Goal: Contribute content: Add original content to the website for others to see

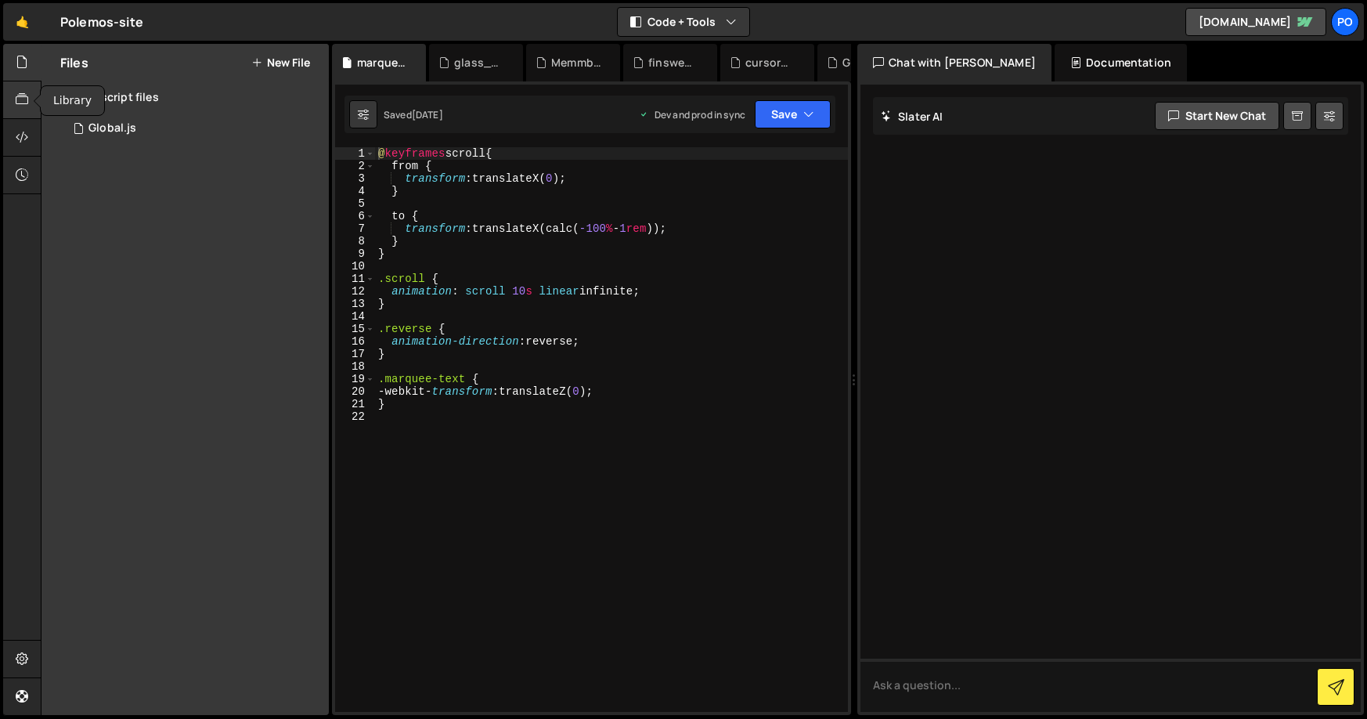
click at [22, 97] on icon at bounding box center [22, 99] width 13 height 17
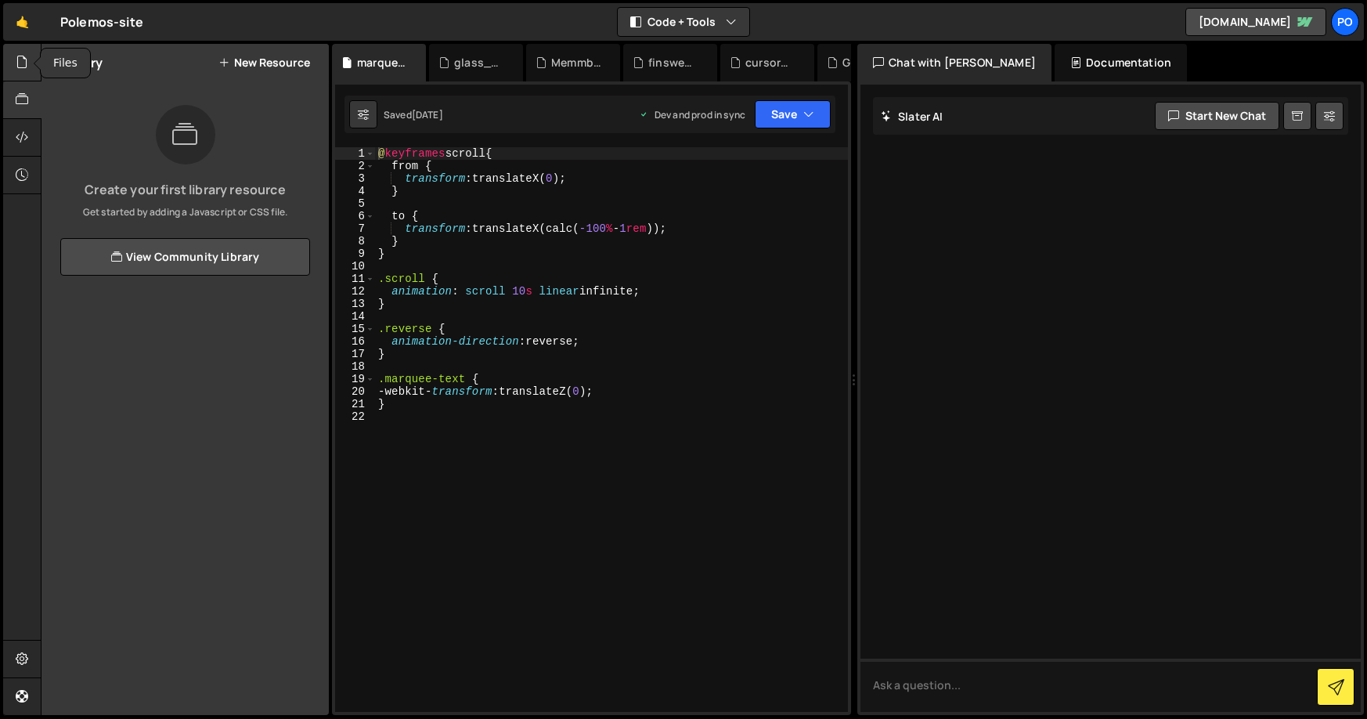
click at [33, 53] on div at bounding box center [22, 63] width 38 height 38
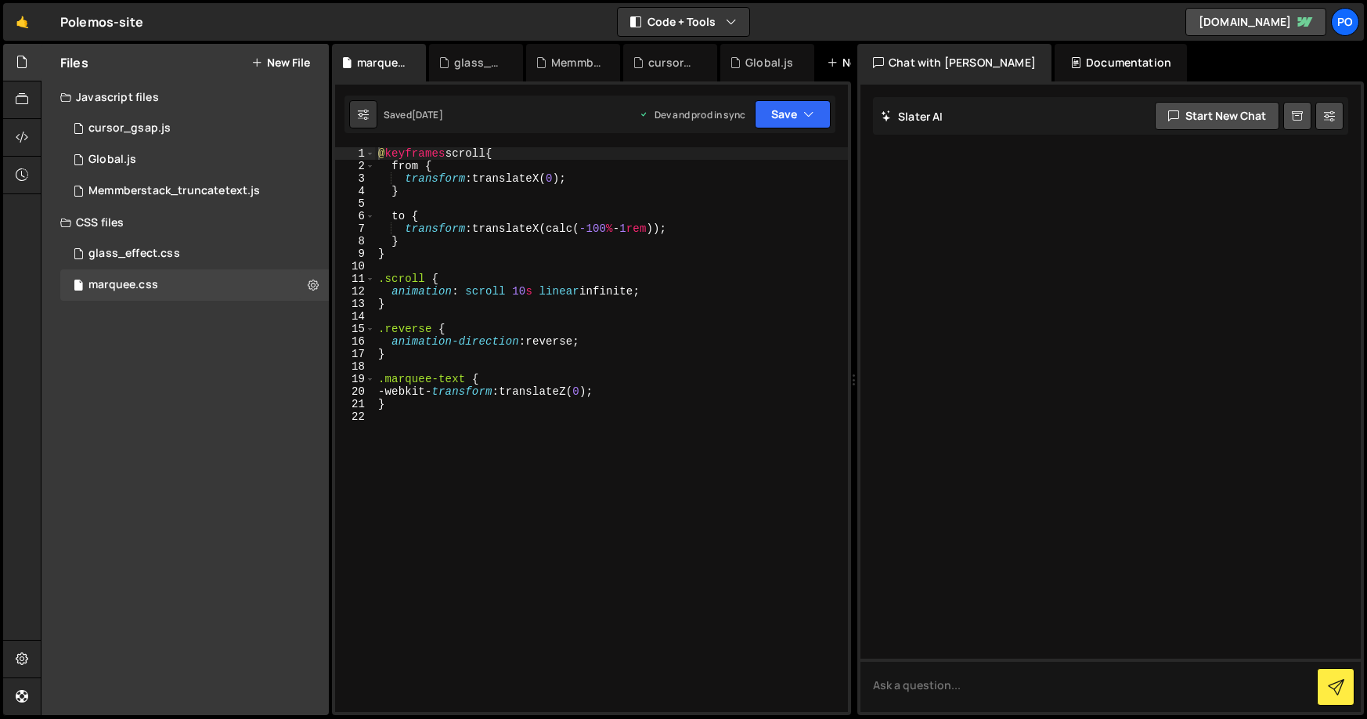
click at [834, 63] on icon at bounding box center [832, 63] width 11 height 16
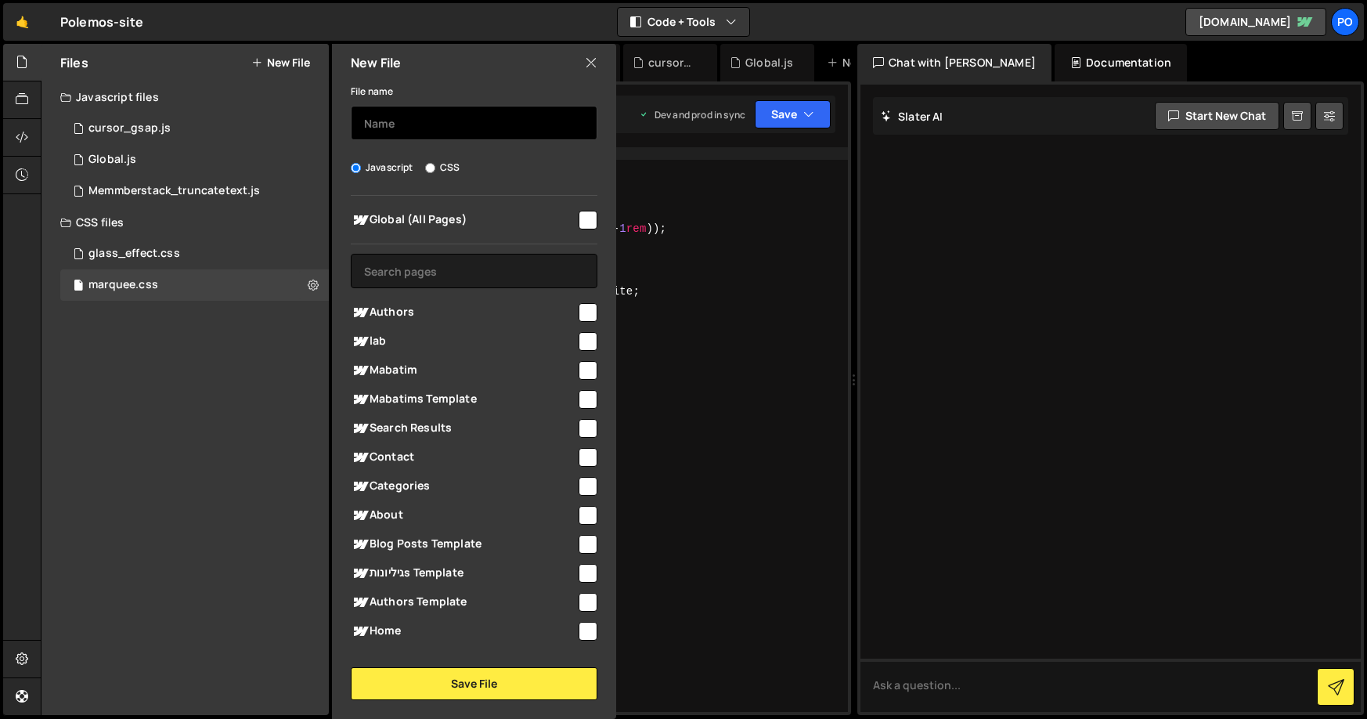
click at [453, 121] on input "text" at bounding box center [474, 123] width 247 height 34
type input "Finsweet-filters"
click at [578, 221] on input "checkbox" at bounding box center [587, 220] width 19 height 19
checkbox input "true"
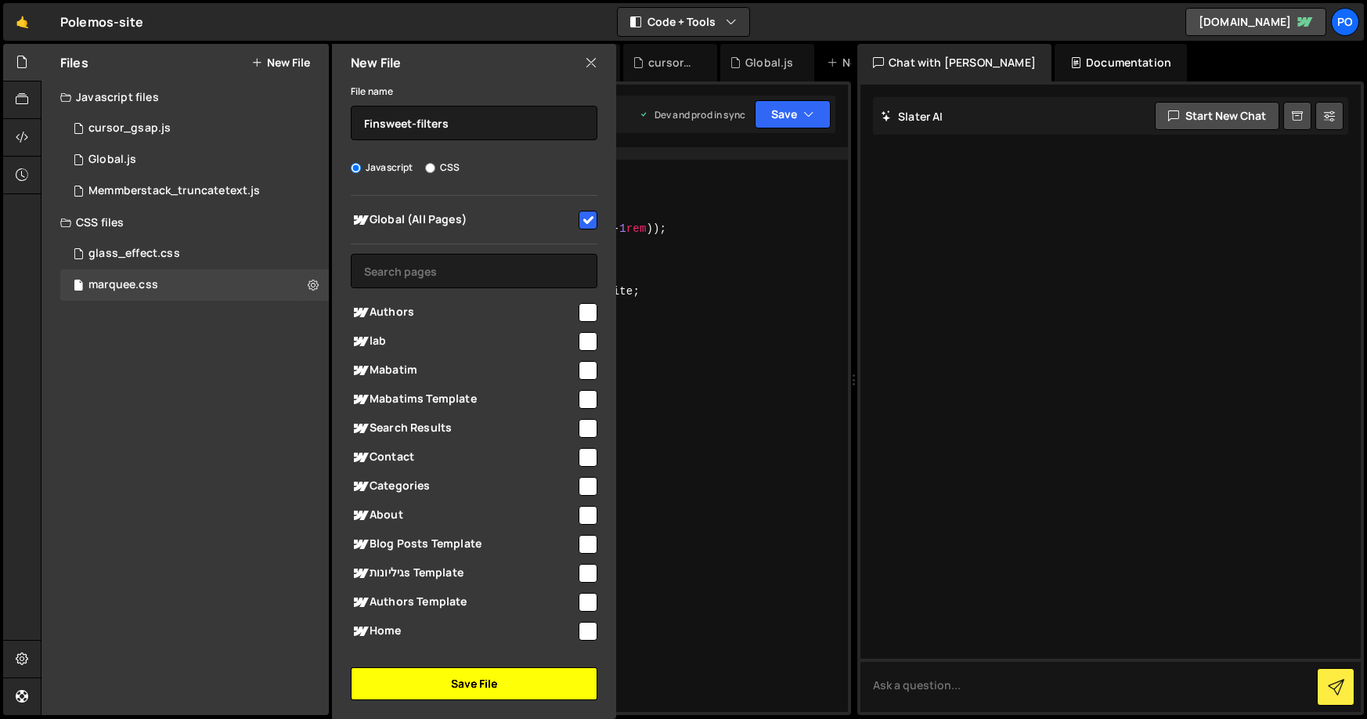
click at [425, 694] on button "Save File" at bounding box center [474, 683] width 247 height 33
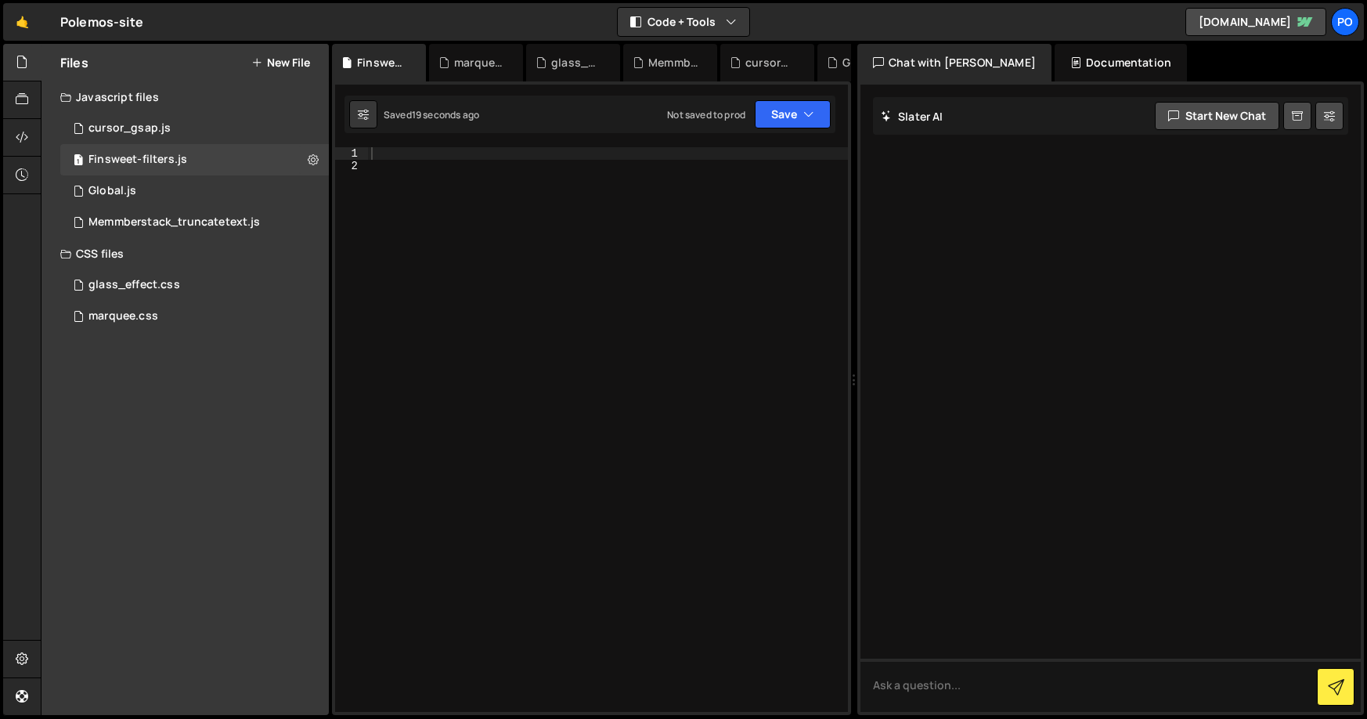
click at [397, 152] on div at bounding box center [608, 441] width 480 height 589
paste textarea "></script>"
type textarea "></script>"
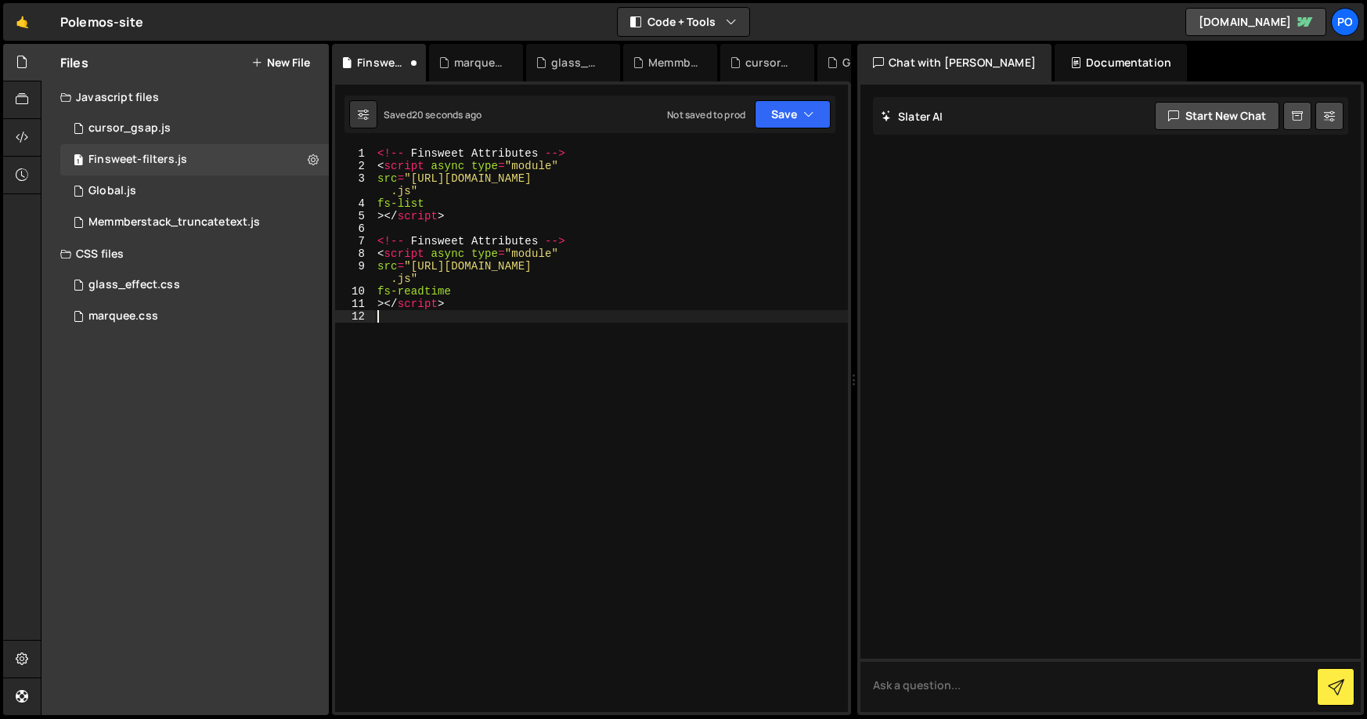
click at [481, 459] on div "<!-- Finsweet Attributes --> < script async type = "module" src = "[URL][DOMAIN…" at bounding box center [611, 441] width 474 height 589
click at [822, 109] on button "Save" at bounding box center [793, 114] width 76 height 28
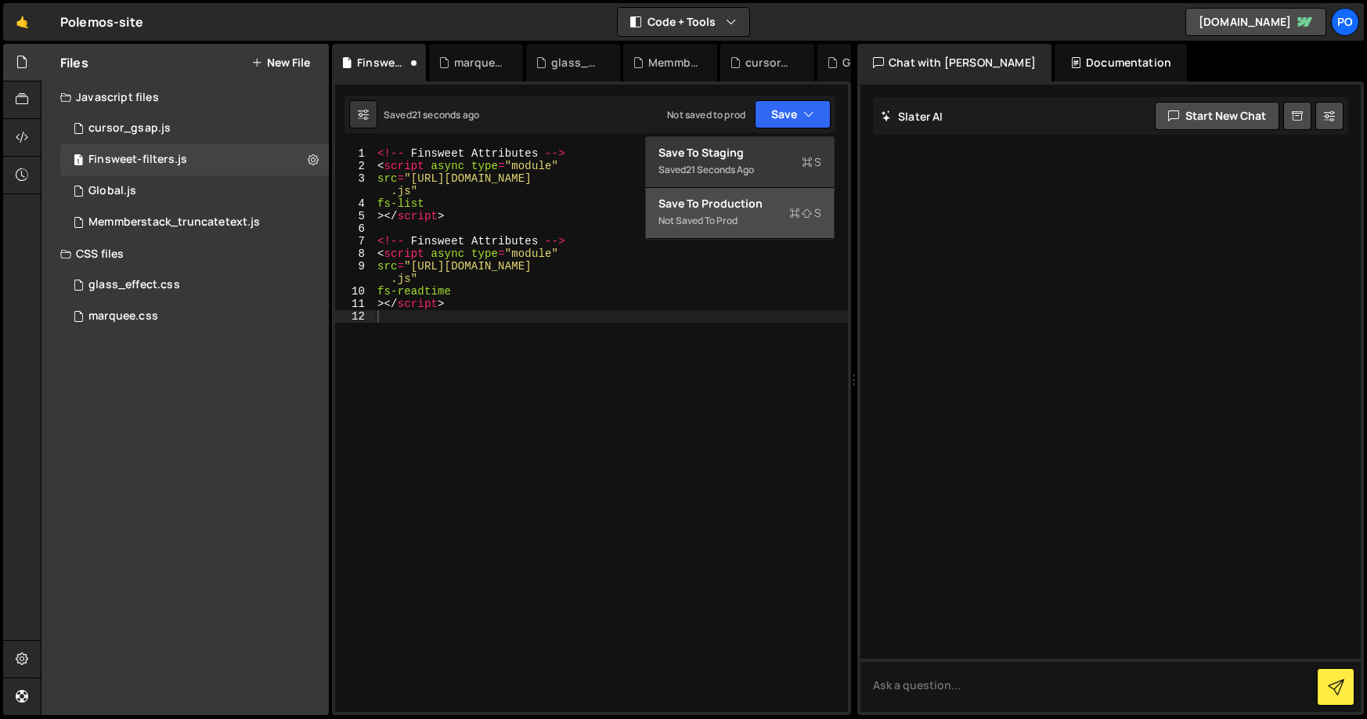
click at [741, 203] on div "Save to Production S" at bounding box center [739, 204] width 163 height 16
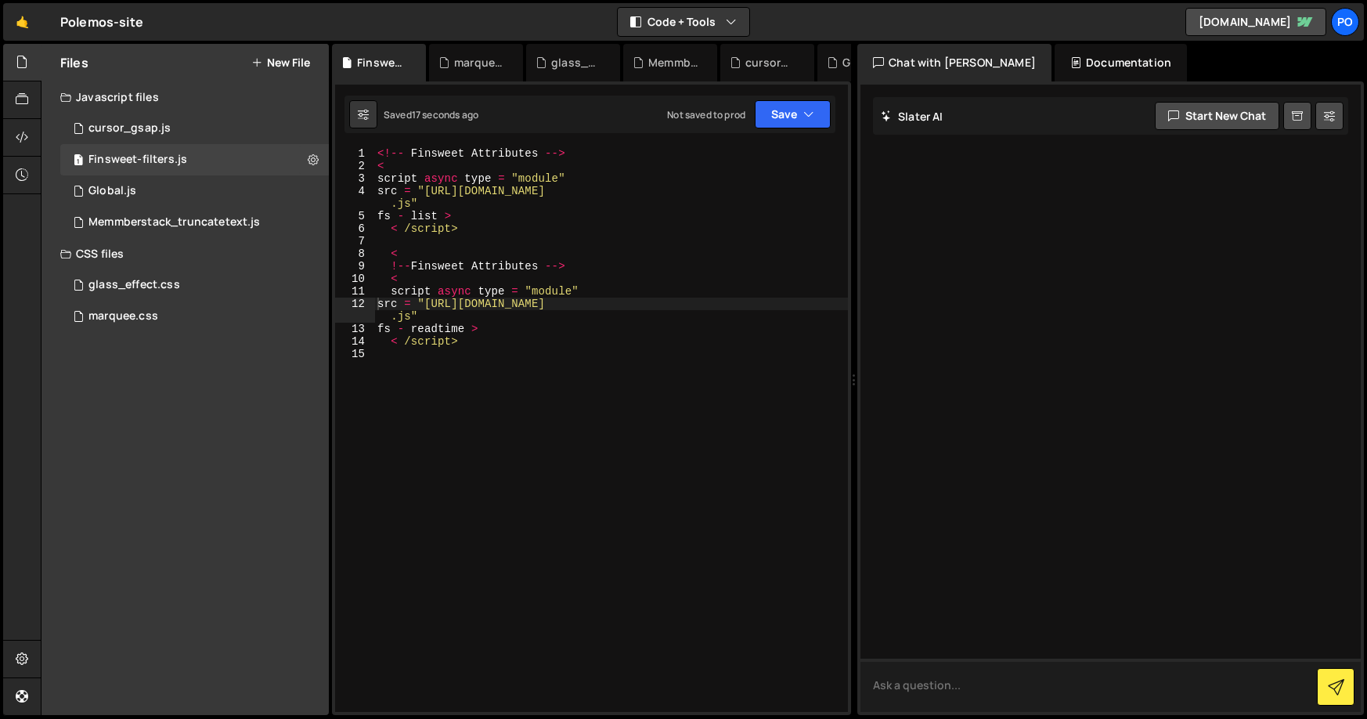
click at [976, 692] on textarea at bounding box center [1110, 684] width 500 height 53
paste textarea "<!-- Finsweet Attributes --> <script async type="module" src="[URL][DOMAIN_NAME…"
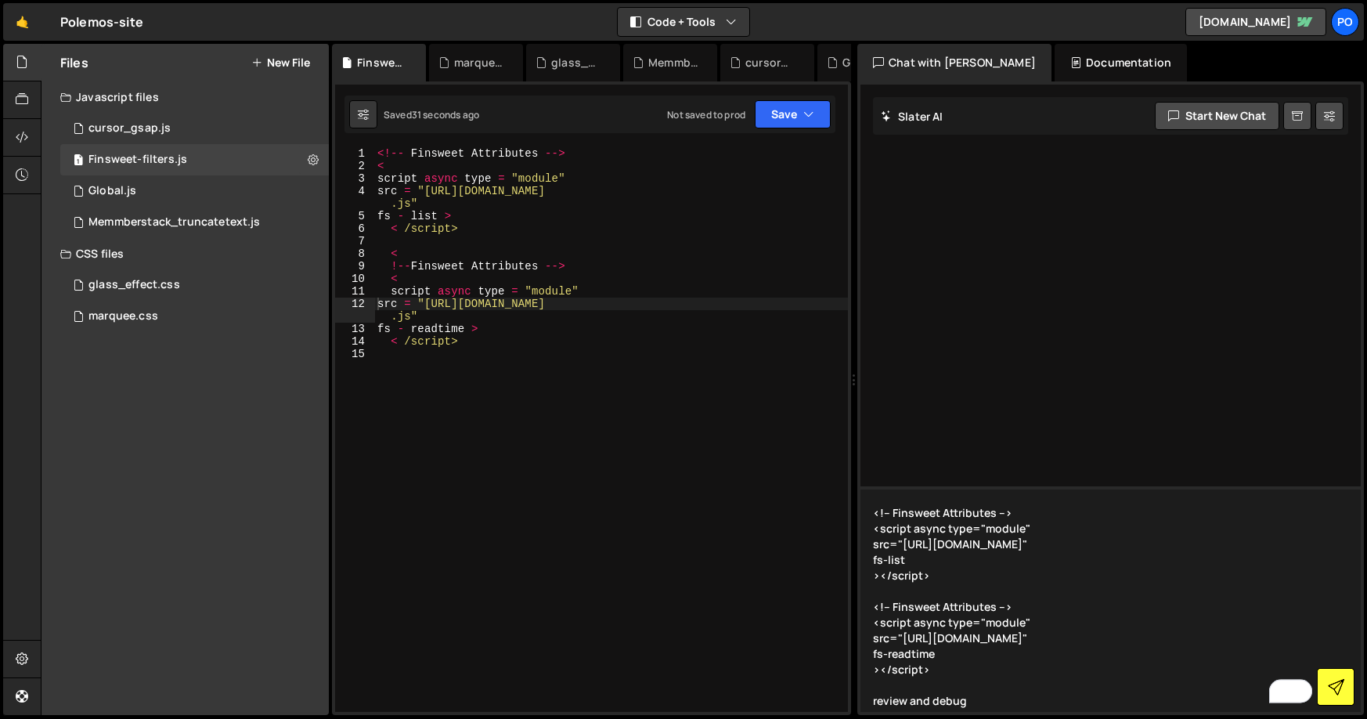
type textarea "<!-- Finsweet Attributes --> <script async type="module" src="[URL][DOMAIN_NAME…"
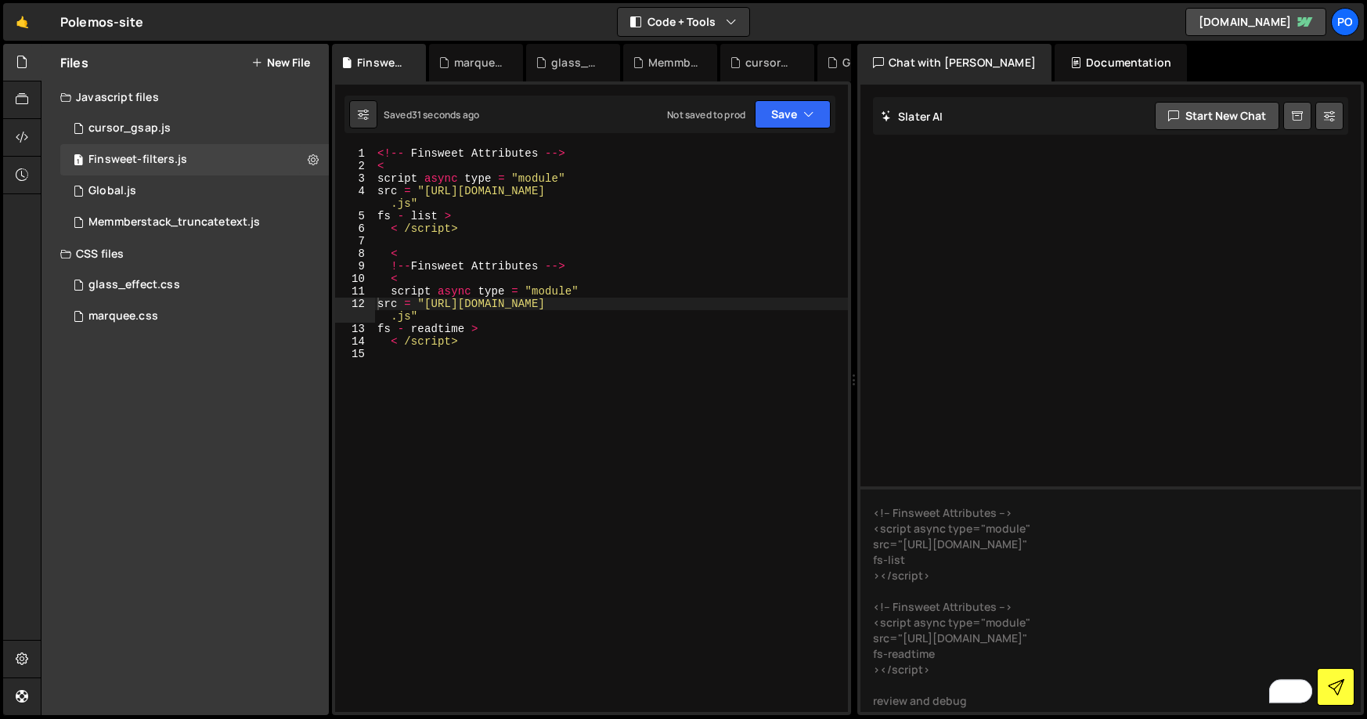
click at [1337, 679] on icon at bounding box center [1336, 687] width 16 height 16
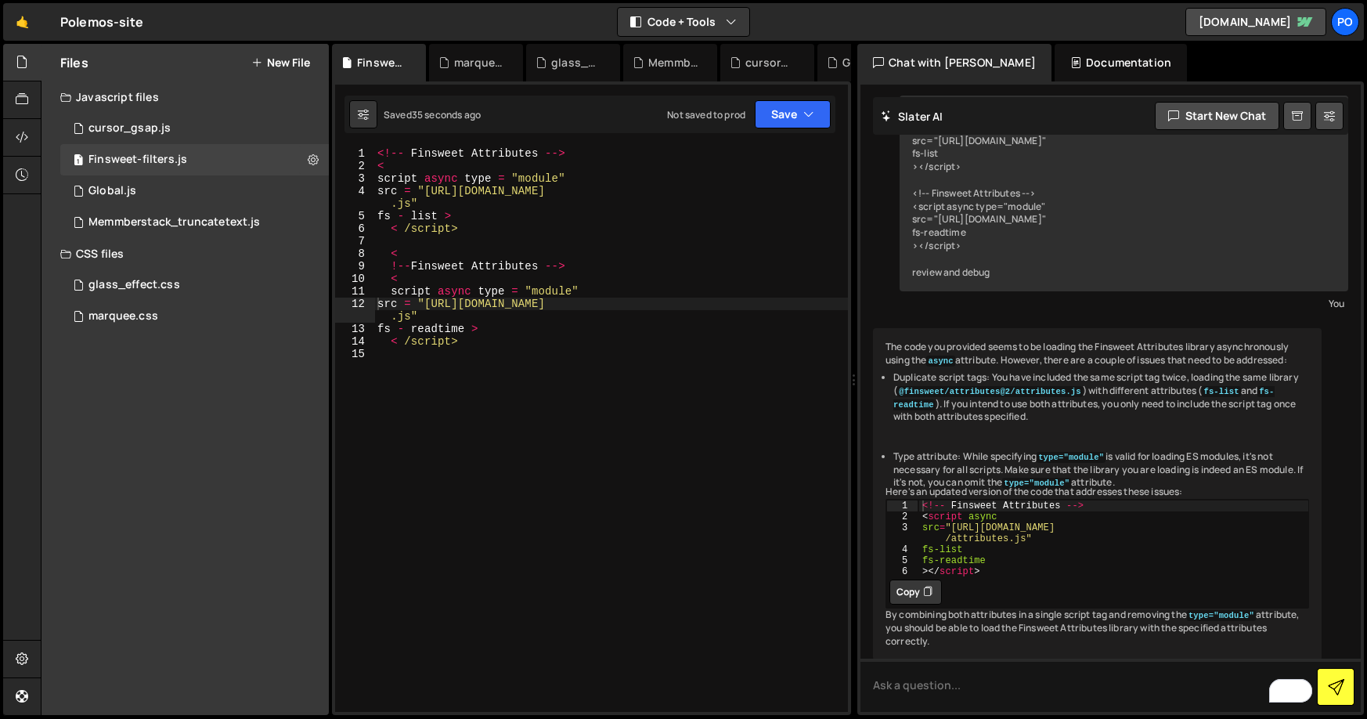
scroll to position [119, 0]
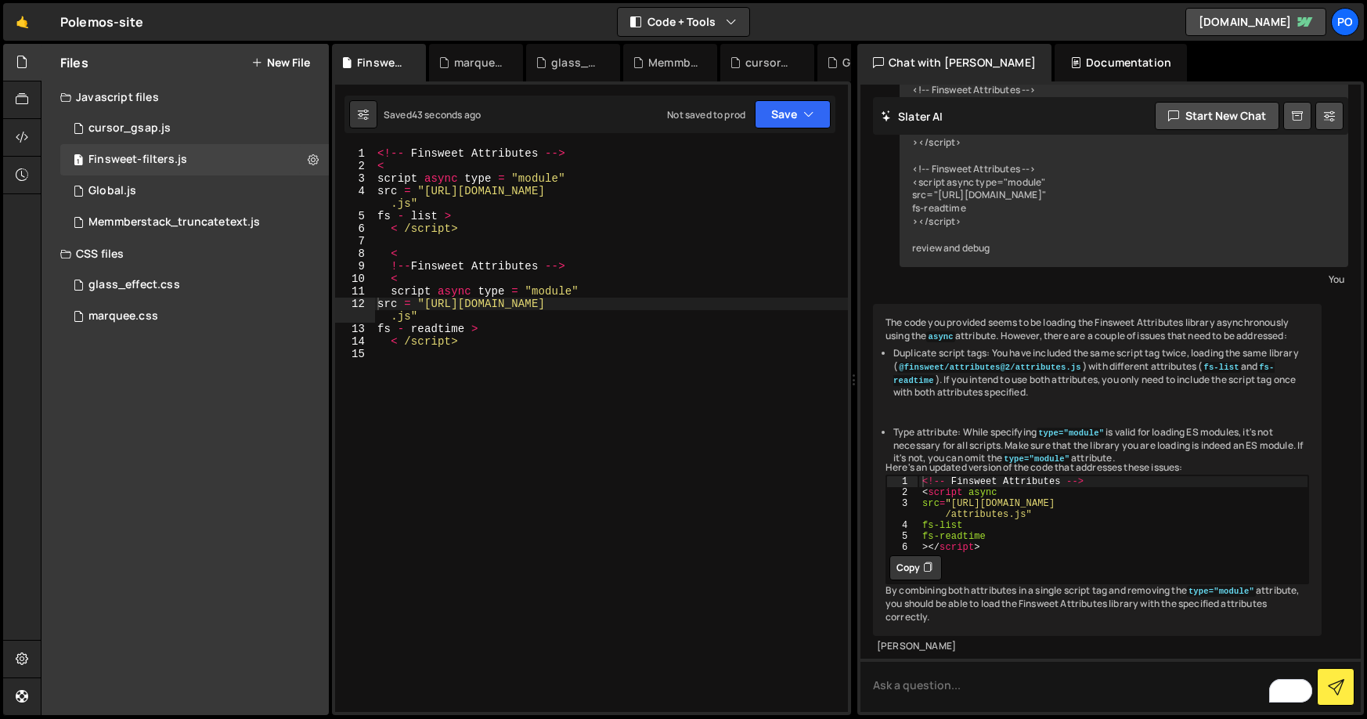
click at [917, 580] on button "Copy" at bounding box center [915, 567] width 52 height 25
click at [459, 351] on div "<!-- Finsweet Attributes --> < script async type = "module" src = "[URL][DOMAIN…" at bounding box center [611, 441] width 474 height 589
click at [488, 344] on div "<!-- Finsweet Attributes --> < script async type = "module" src = "[URL][DOMAIN…" at bounding box center [611, 441] width 474 height 589
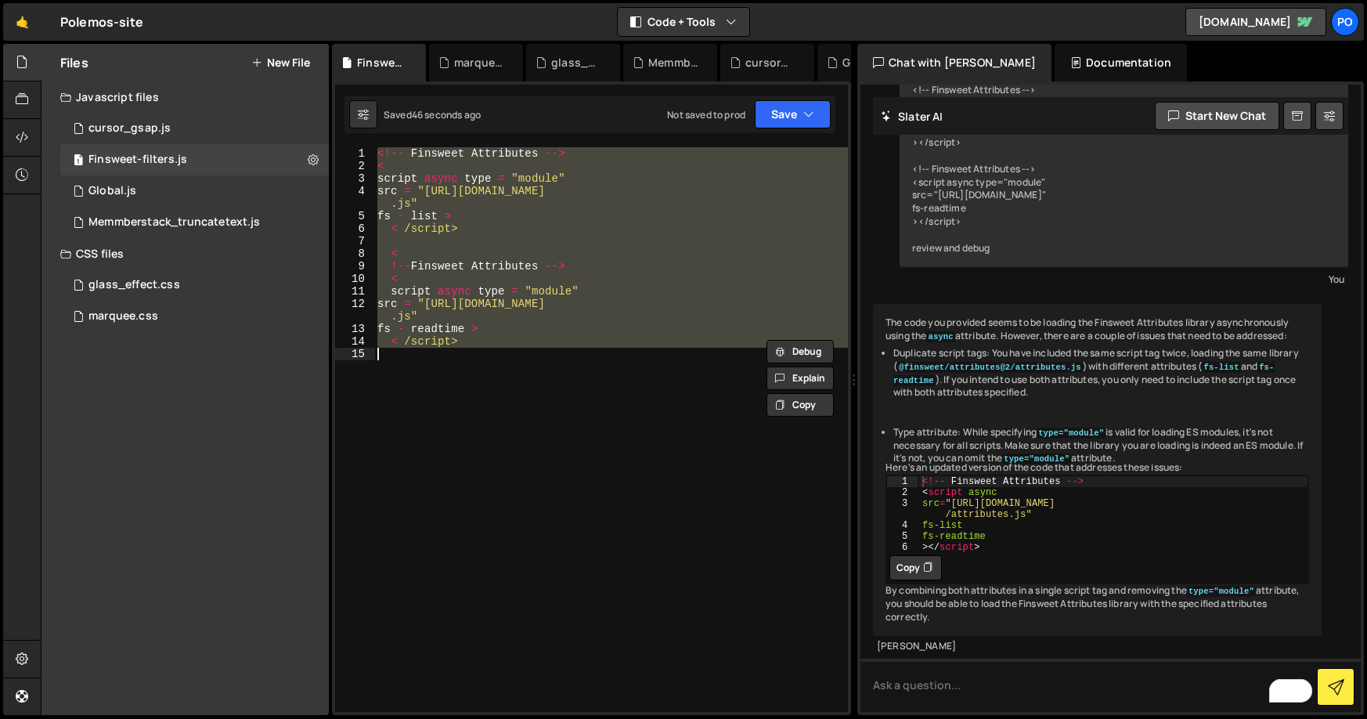
paste textarea "></script>"
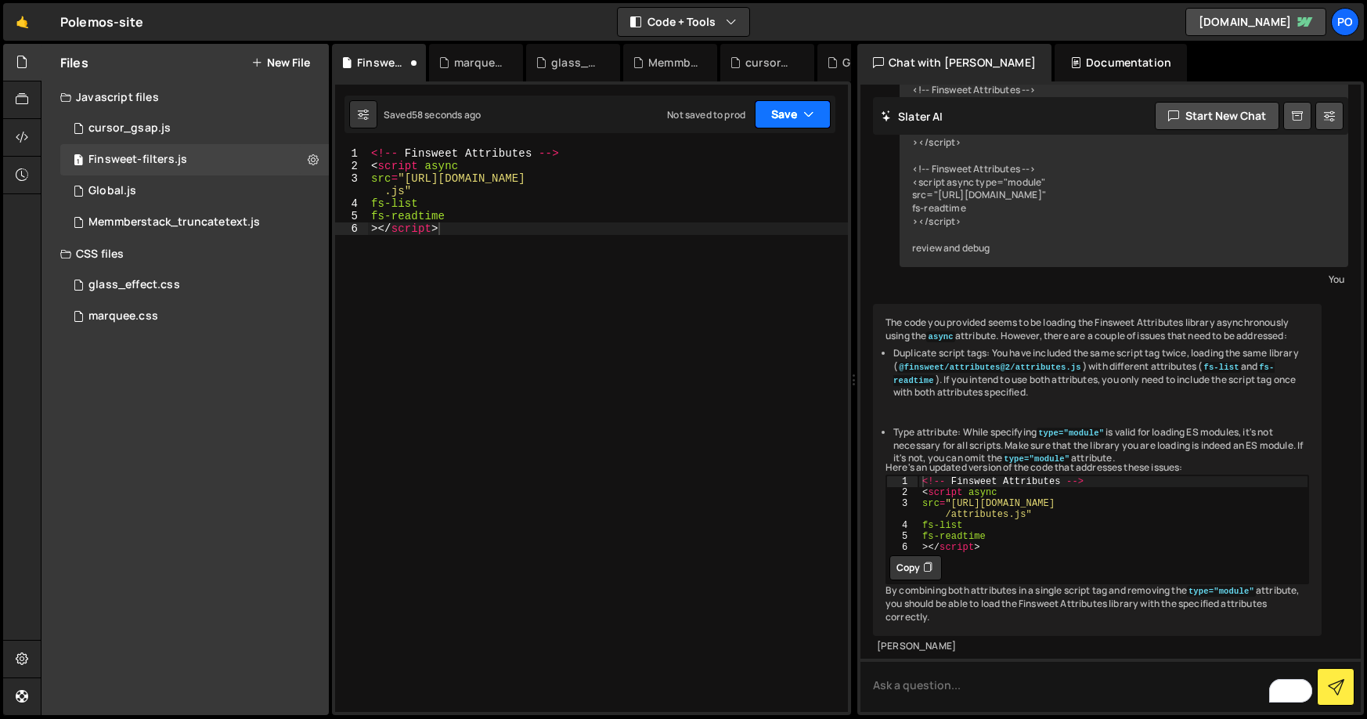
click at [774, 113] on button "Save" at bounding box center [793, 114] width 76 height 28
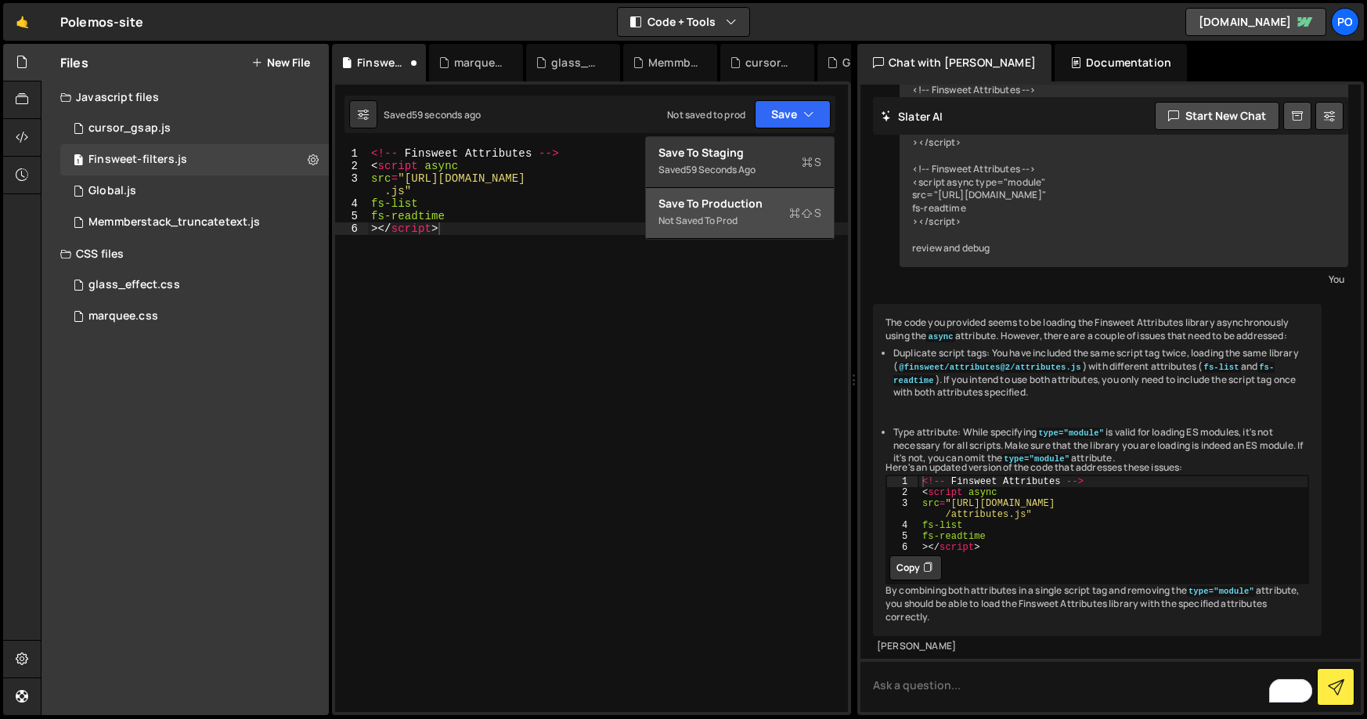
click at [719, 207] on div "Save to Production S" at bounding box center [739, 204] width 163 height 16
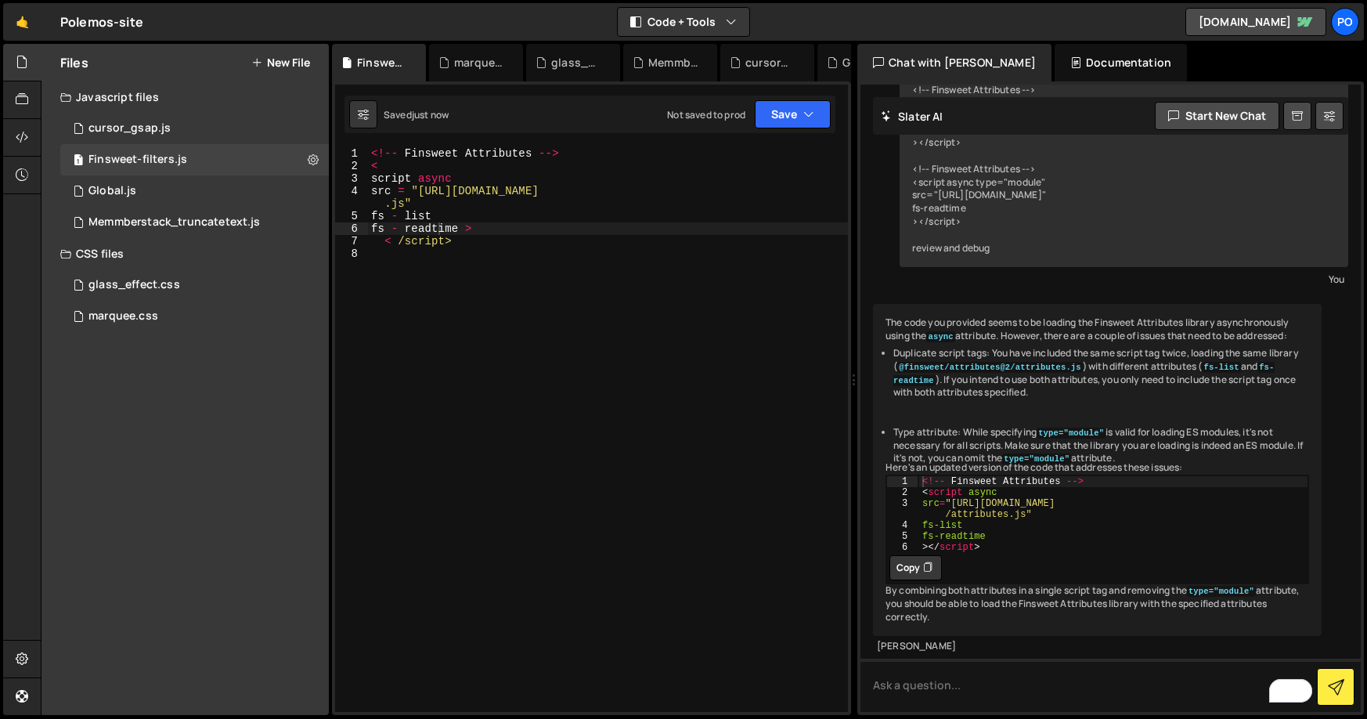
click at [484, 246] on div "<!-- Finsweet Attributes --> < script async src = "[URL][DOMAIN_NAME] .js" fs -…" at bounding box center [608, 441] width 480 height 589
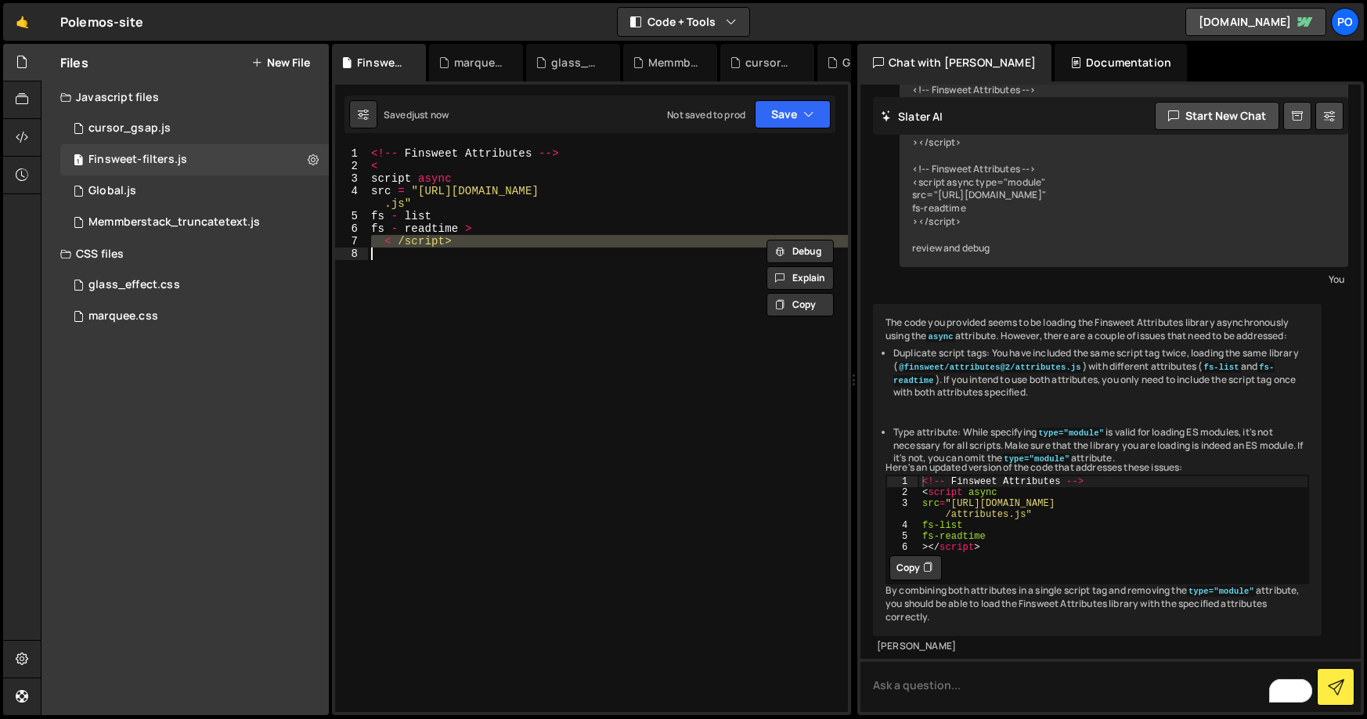
click at [484, 246] on div "<!-- Finsweet Attributes --> < script async src = "[URL][DOMAIN_NAME] .js" fs -…" at bounding box center [608, 441] width 480 height 589
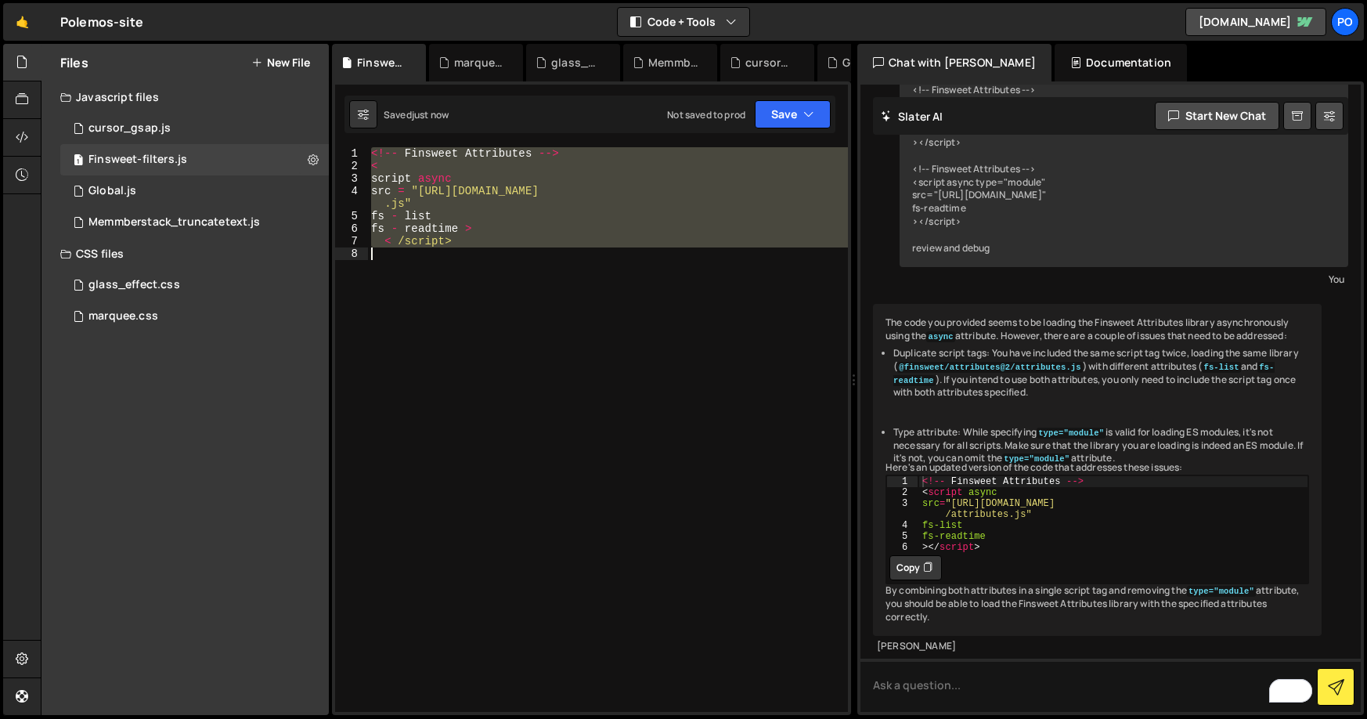
click at [445, 240] on div "<!-- Finsweet Attributes --> < script async src = "[URL][DOMAIN_NAME] .js" fs -…" at bounding box center [608, 429] width 480 height 564
drag, startPoint x: 455, startPoint y: 239, endPoint x: 367, endPoint y: 157, distance: 119.6
click at [367, 157] on div "< /script> 1 2 3 4 5 6 7 8 <!-- Finsweet Attributes --> < script async src = "[…" at bounding box center [591, 429] width 513 height 564
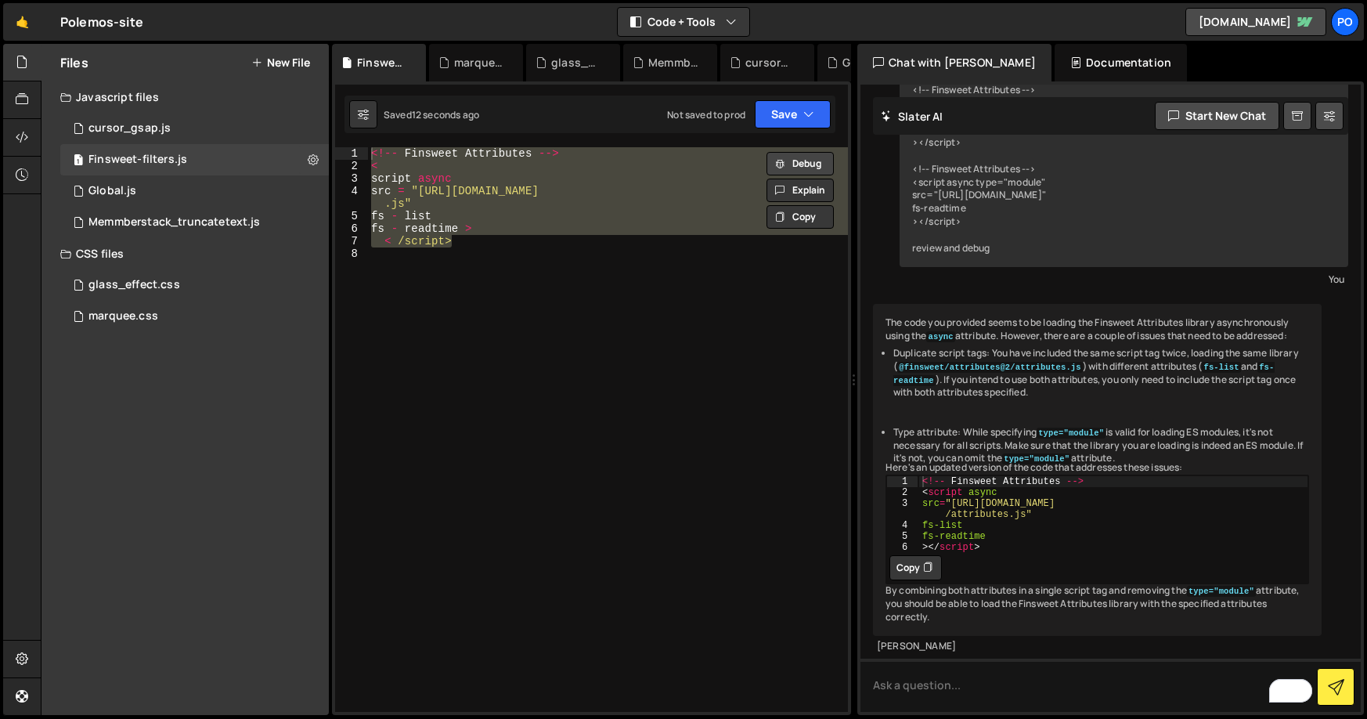
click at [802, 161] on button "Debug" at bounding box center [799, 163] width 67 height 23
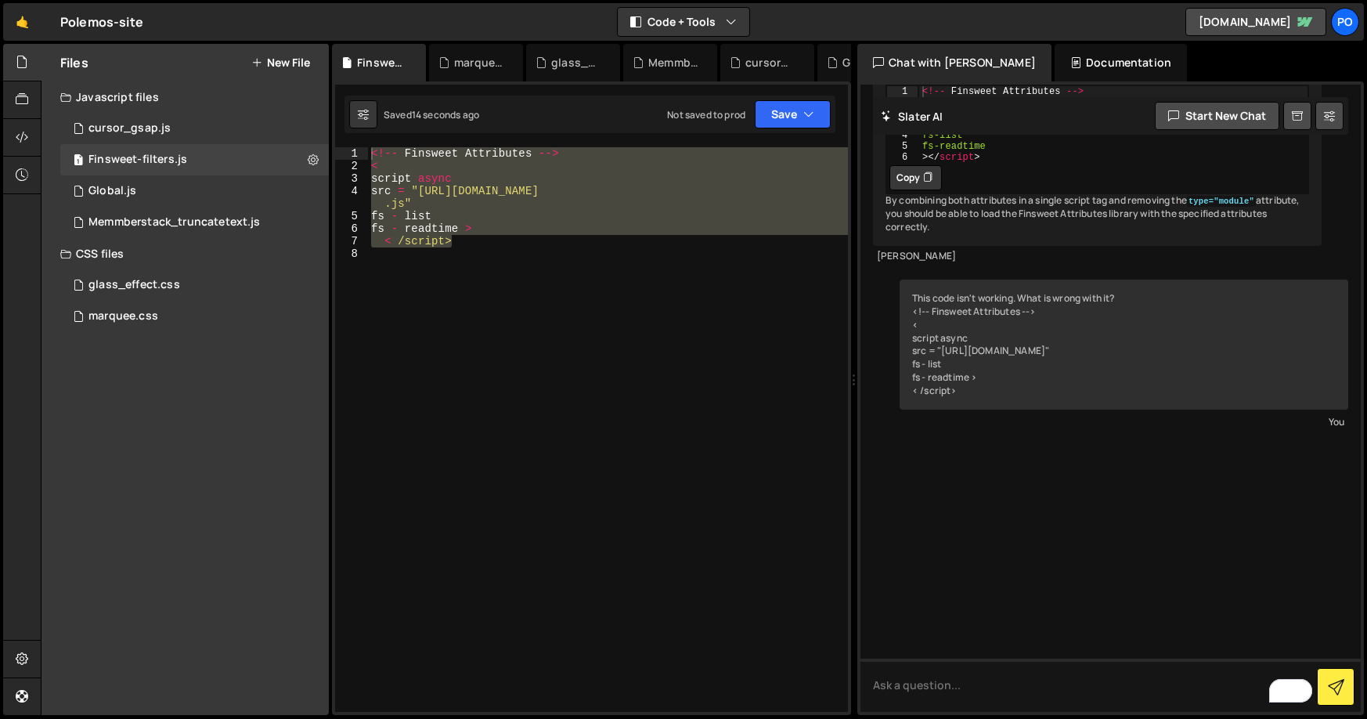
scroll to position [599, 0]
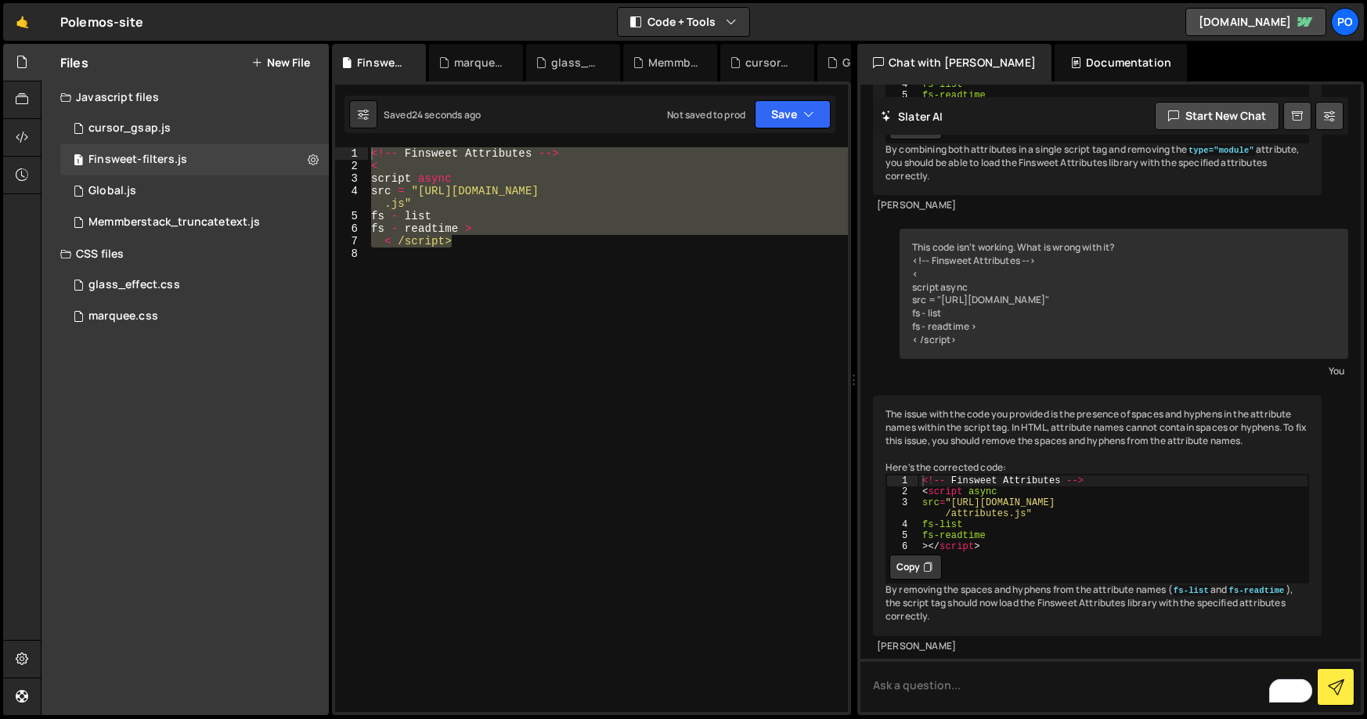
click at [419, 232] on div "<!-- Finsweet Attributes --> < script async src = "[URL][DOMAIN_NAME] .js" fs -…" at bounding box center [608, 429] width 480 height 564
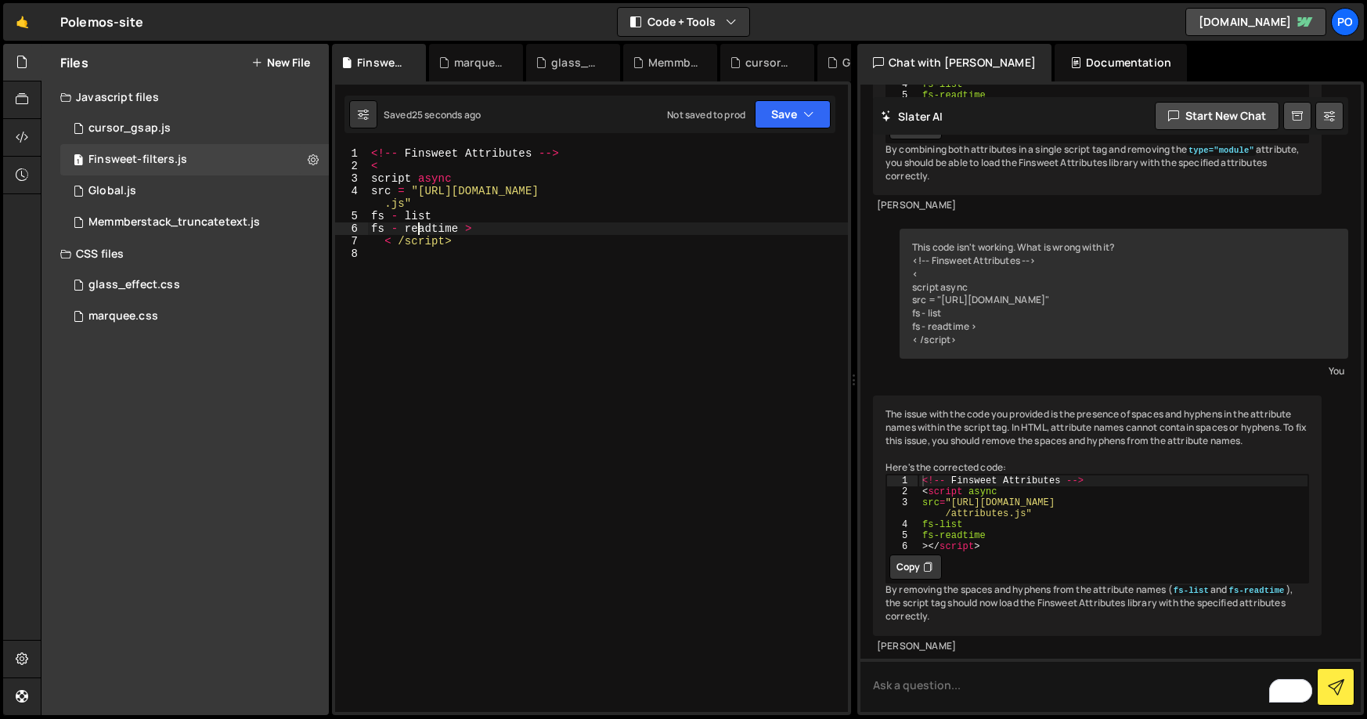
click at [405, 220] on div "<!-- Finsweet Attributes --> < script async src = "[URL][DOMAIN_NAME] .js" fs -…" at bounding box center [608, 441] width 480 height 589
click at [406, 226] on div "<!-- Finsweet Attributes --> < script async src = "[URL][DOMAIN_NAME] .js" fsli…" at bounding box center [608, 441] width 480 height 589
type textarea "fsreadtime >"
click at [452, 304] on div "<!-- Finsweet Attributes --> < script async src = "[URL][DOMAIN_NAME] .js" fsli…" at bounding box center [608, 441] width 480 height 589
click at [792, 117] on button "Save" at bounding box center [793, 114] width 76 height 28
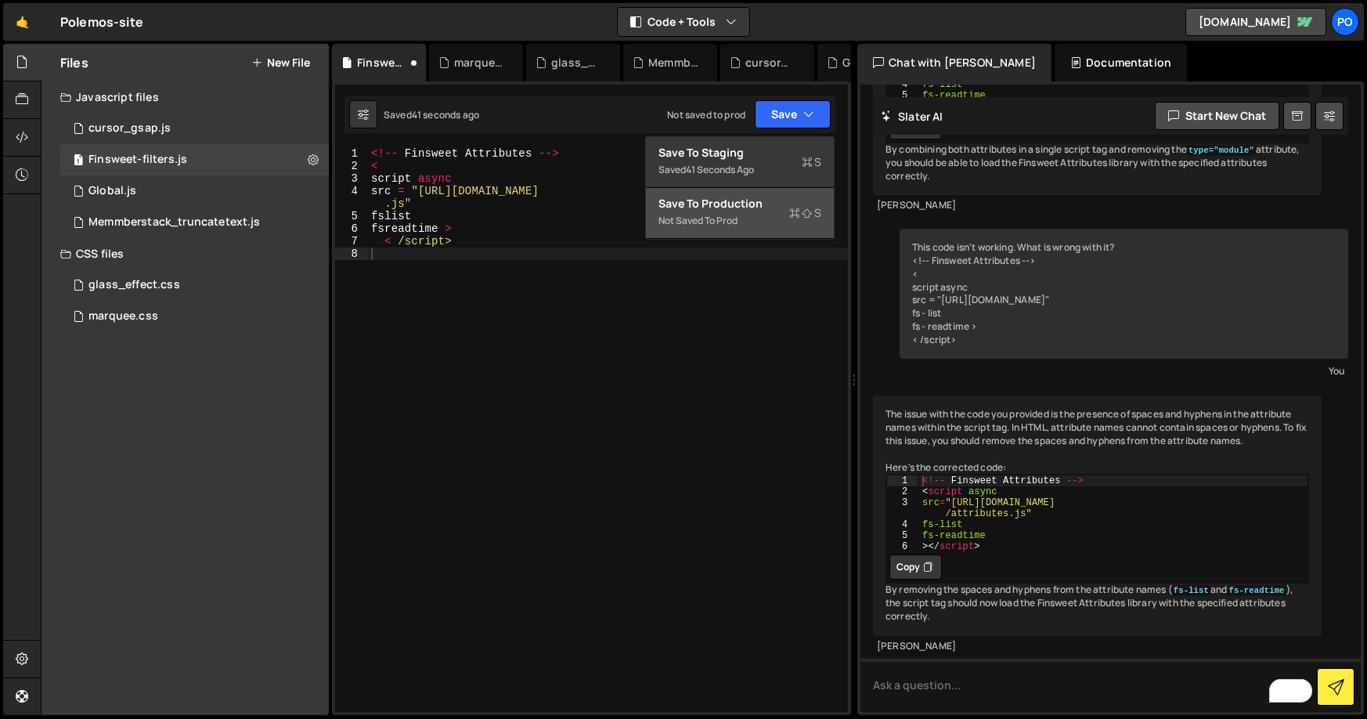
click at [748, 200] on div "Save to Production S" at bounding box center [739, 204] width 163 height 16
type textarea "/script>"
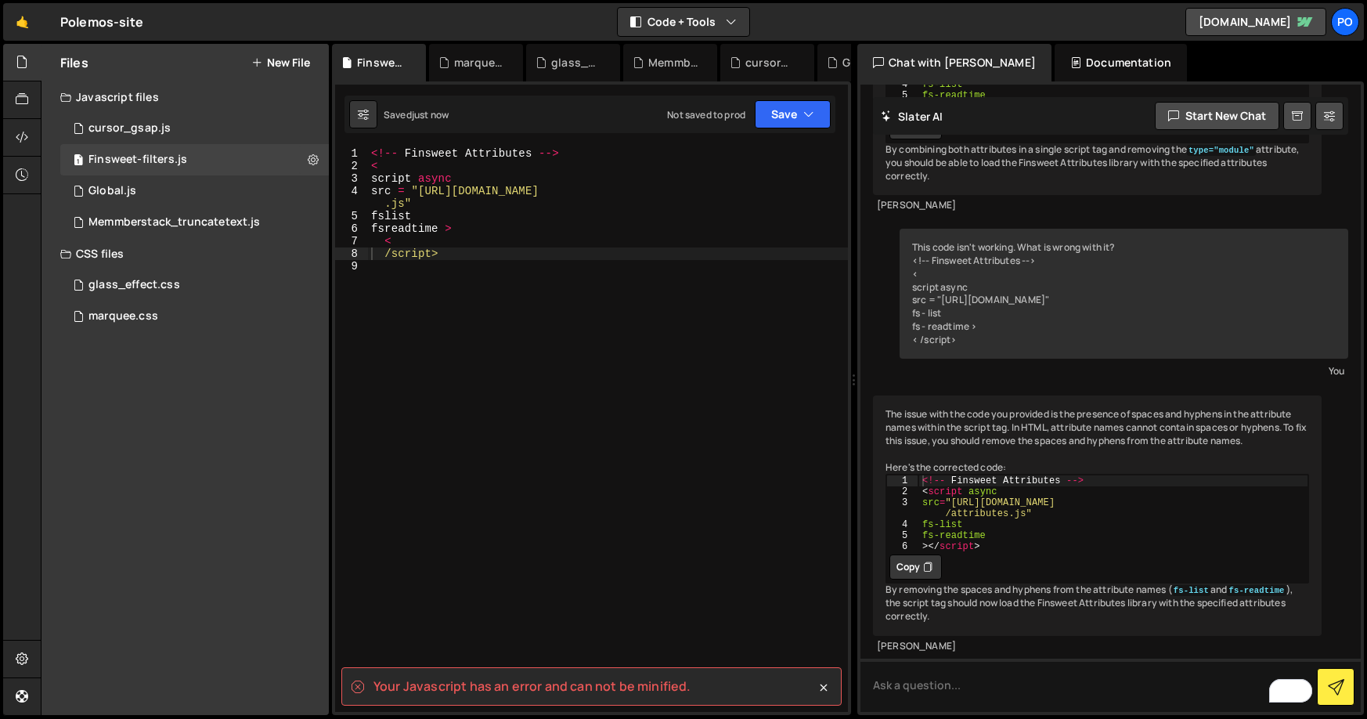
click at [453, 295] on div "<!-- Finsweet Attributes --> < script async src = "[URL][DOMAIN_NAME] .js" fsli…" at bounding box center [608, 441] width 480 height 589
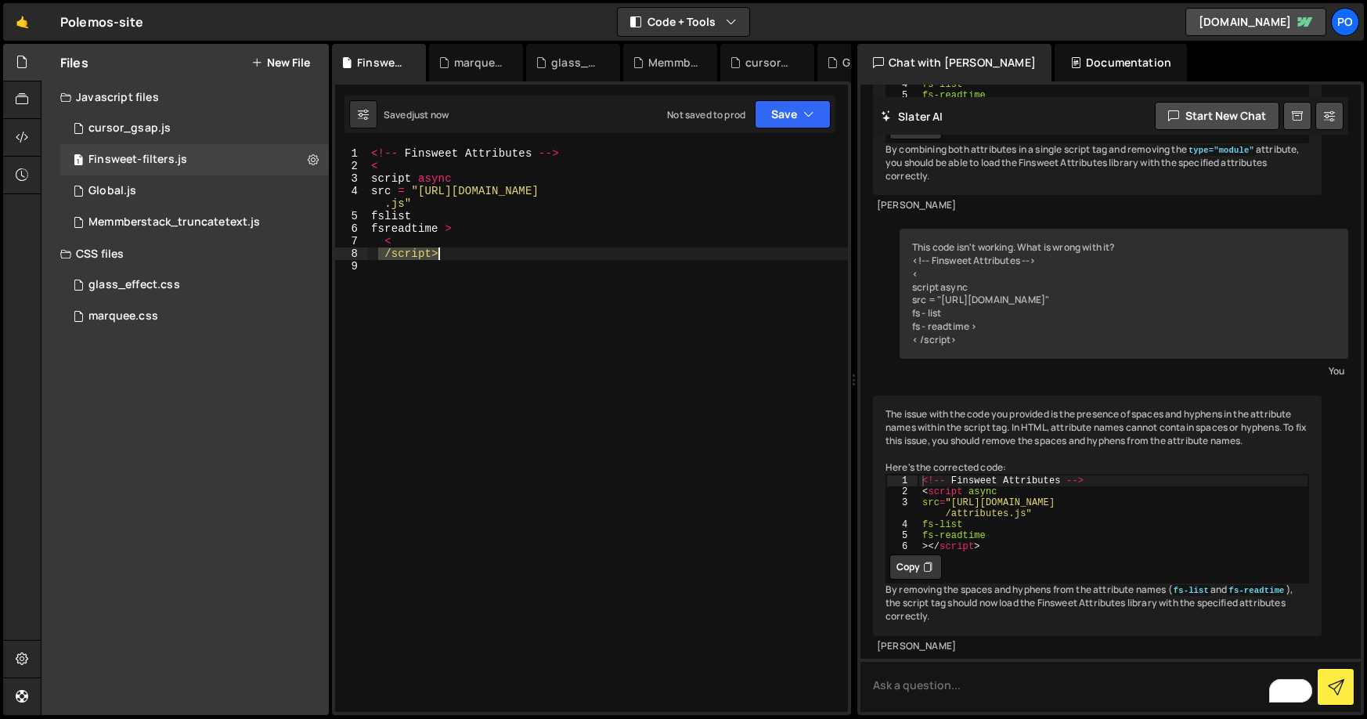
drag, startPoint x: 378, startPoint y: 253, endPoint x: 450, endPoint y: 254, distance: 72.0
click at [450, 254] on div "<!-- Finsweet Attributes --> < script async src = "[URL][DOMAIN_NAME] .js" fsli…" at bounding box center [608, 441] width 480 height 589
click at [386, 254] on div "<!-- Finsweet Attributes --> < script async src = "[URL][DOMAIN_NAME] .js" fsli…" at bounding box center [608, 441] width 480 height 589
click at [762, 115] on button "Save" at bounding box center [793, 114] width 76 height 28
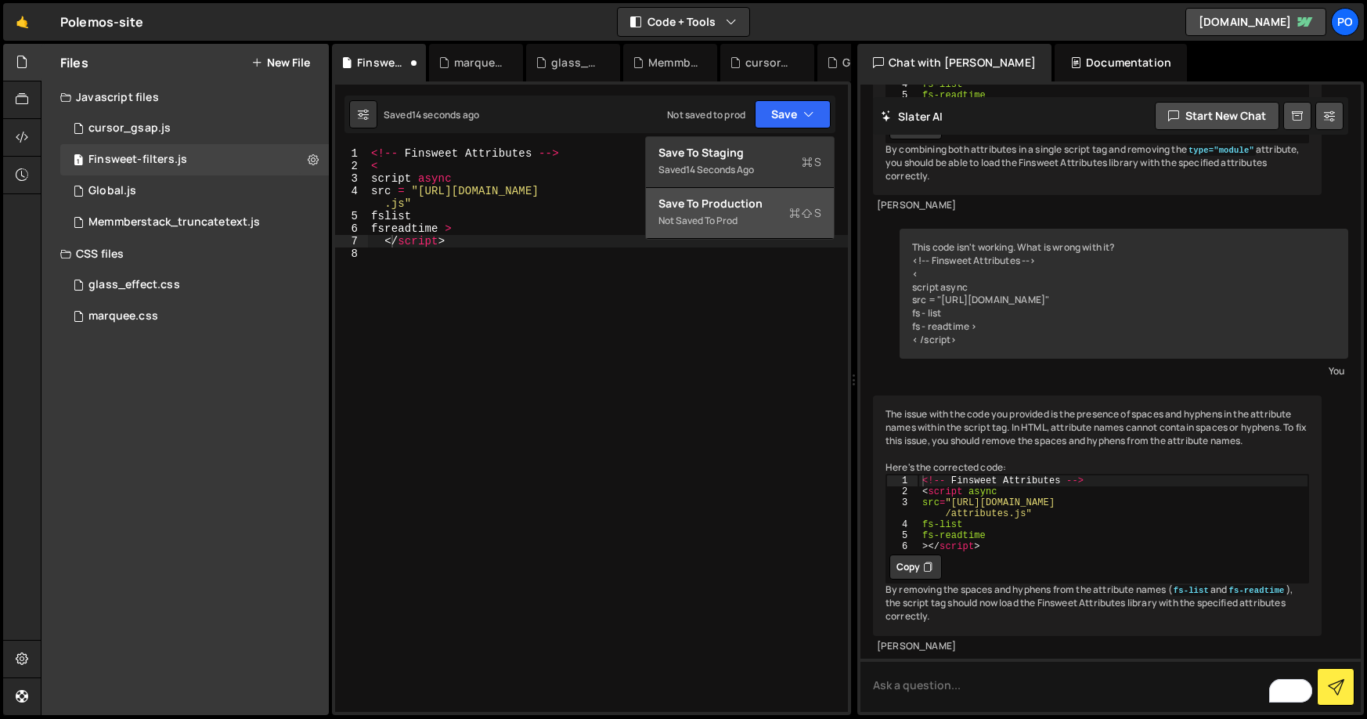
click at [736, 204] on div "Save to Production S" at bounding box center [739, 204] width 163 height 16
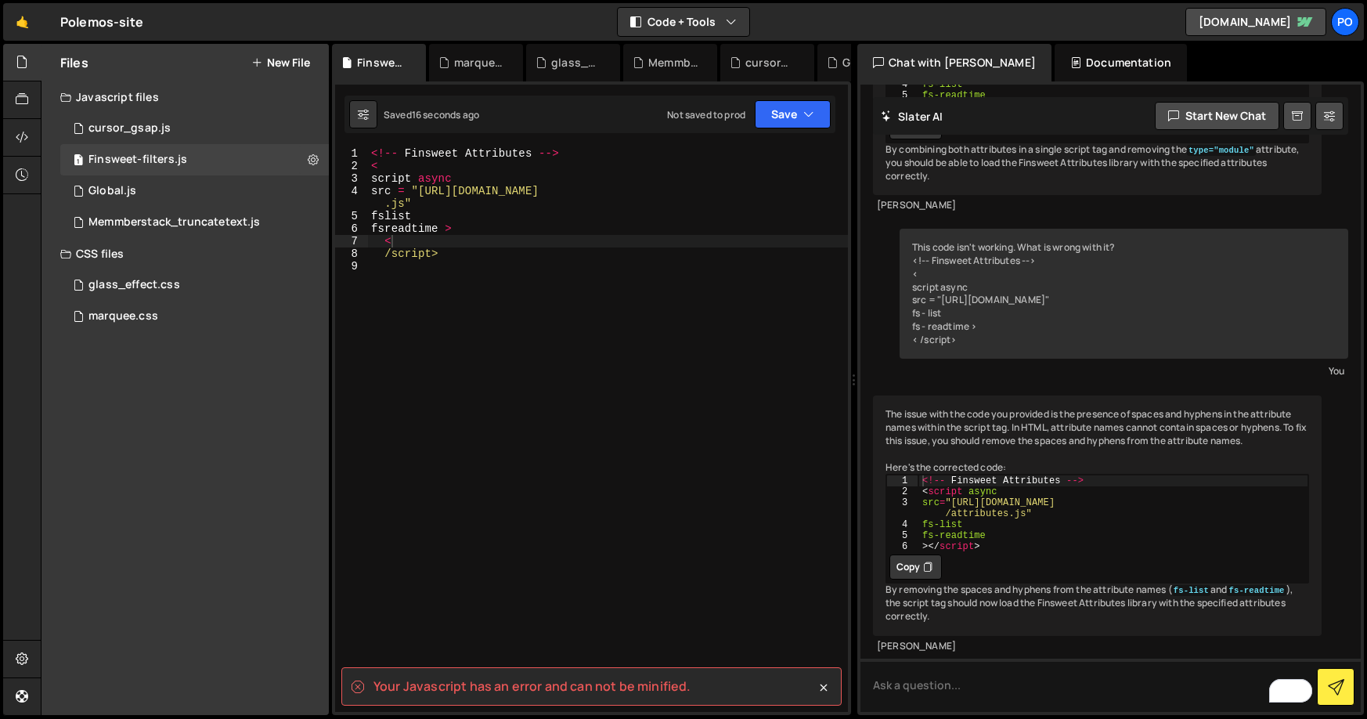
type textarea "fsreadtime >"
click at [449, 226] on div "<!-- Finsweet Attributes --> < script async src = "[URL][DOMAIN_NAME] .js" fsli…" at bounding box center [608, 441] width 480 height 589
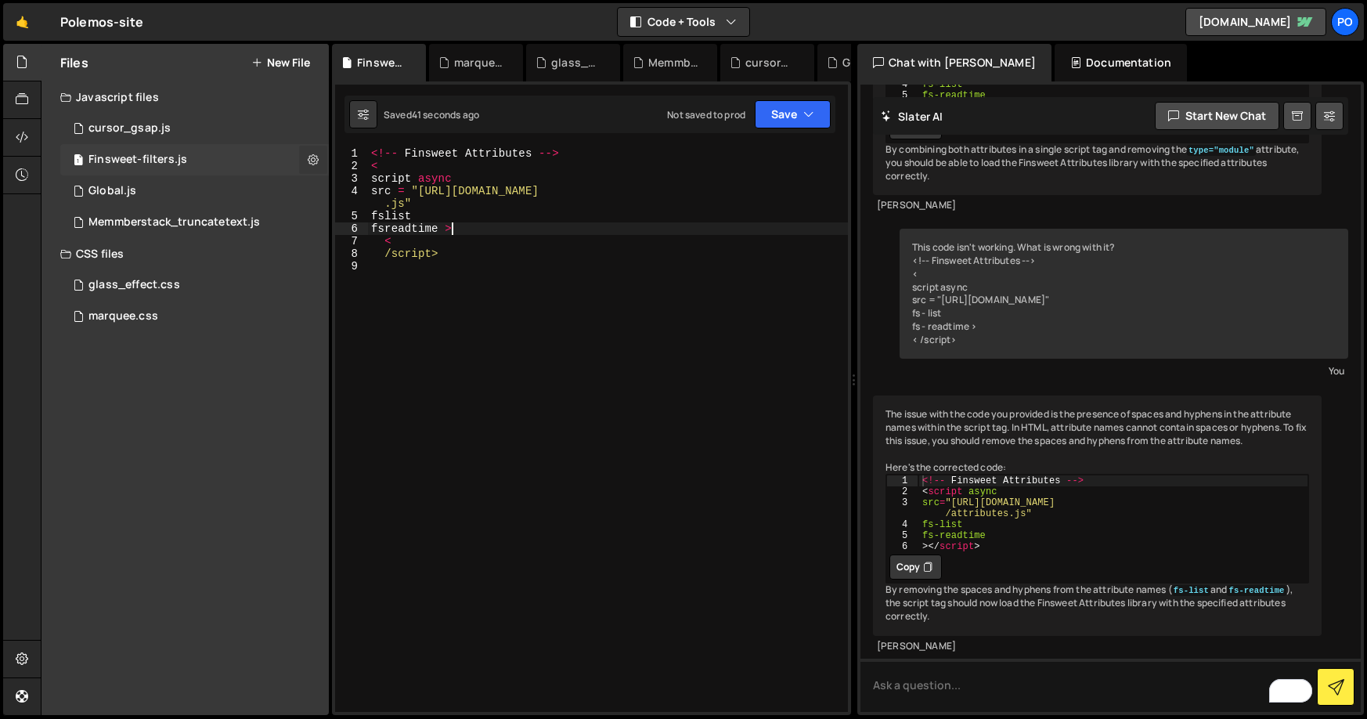
click at [311, 157] on icon at bounding box center [313, 159] width 11 height 15
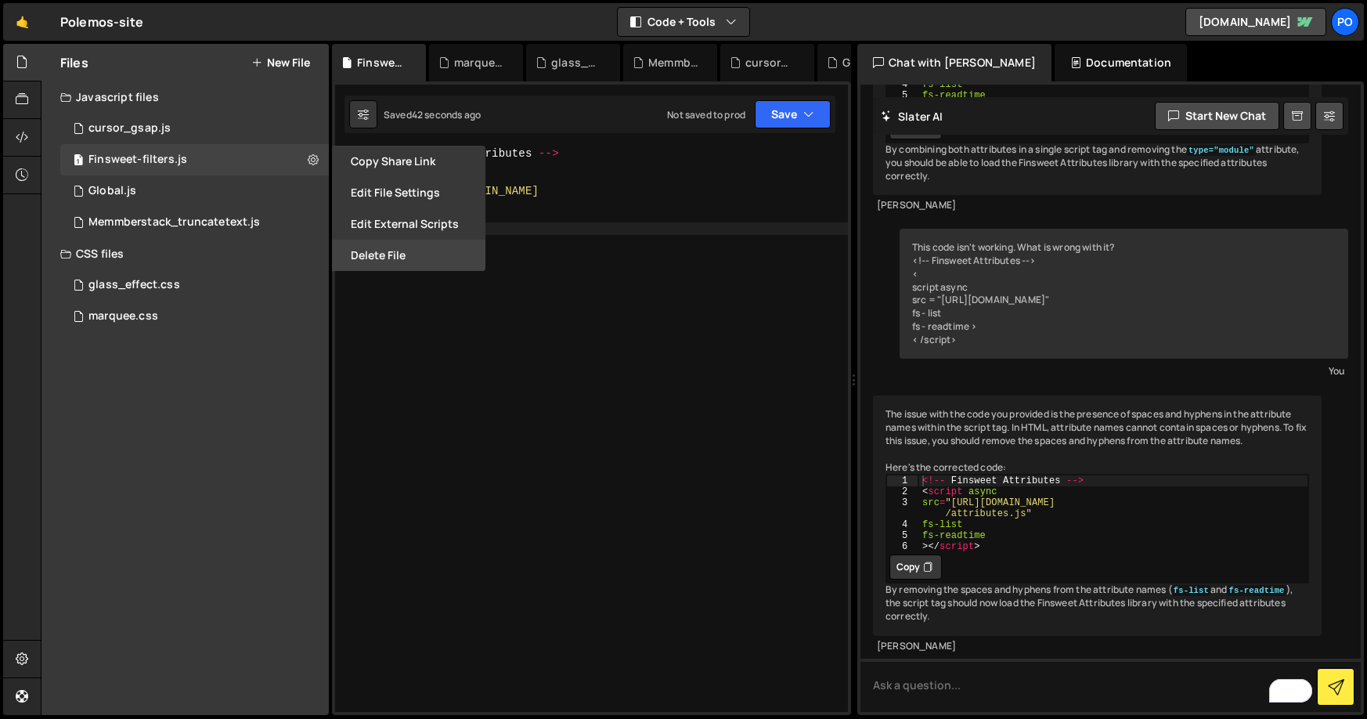
click at [369, 249] on button "Delete File" at bounding box center [408, 255] width 153 height 31
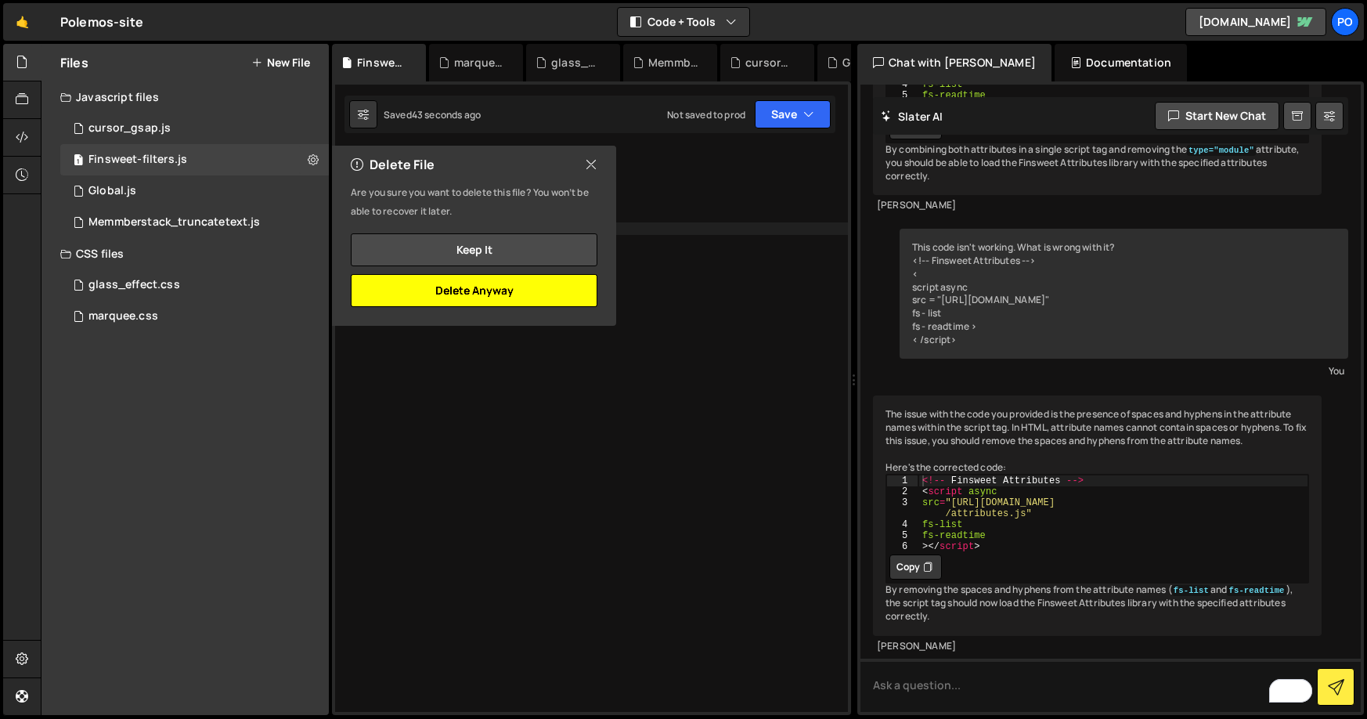
click at [483, 293] on button "Delete Anyway" at bounding box center [474, 290] width 247 height 33
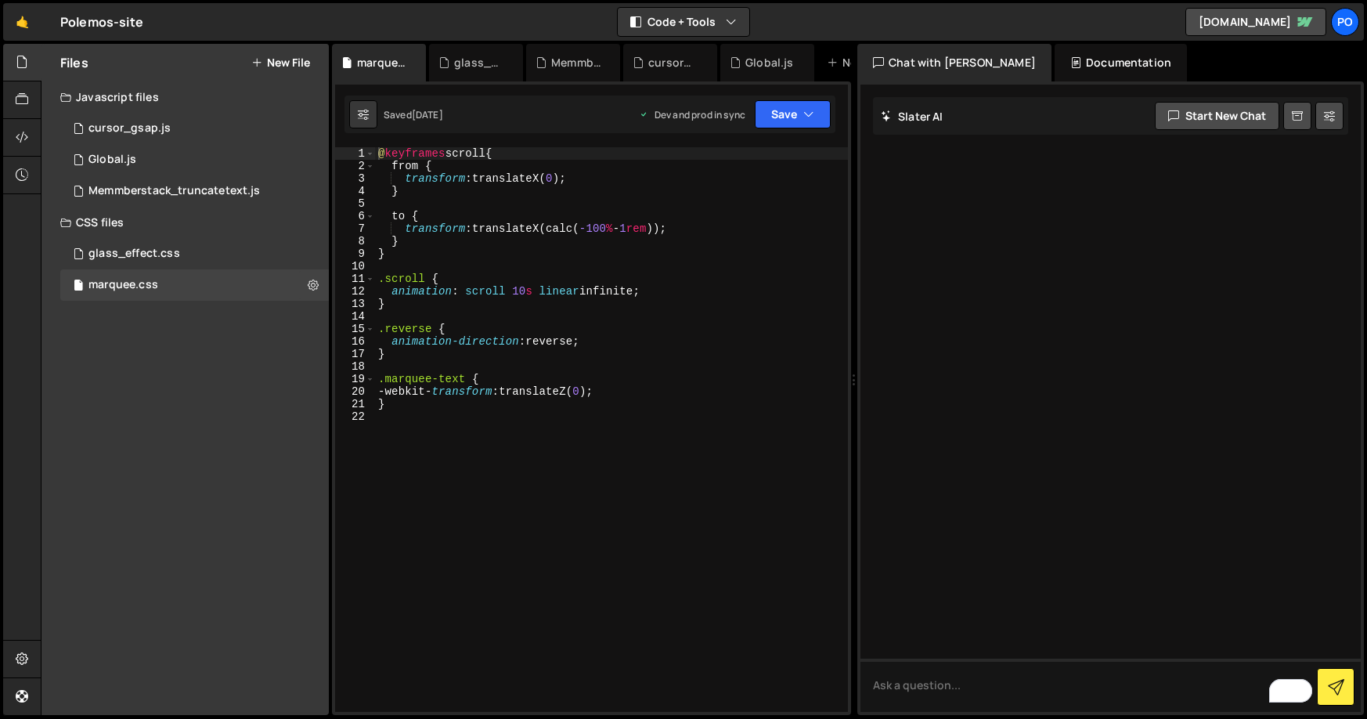
scroll to position [0, 0]
